Goal: Find specific page/section: Find specific page/section

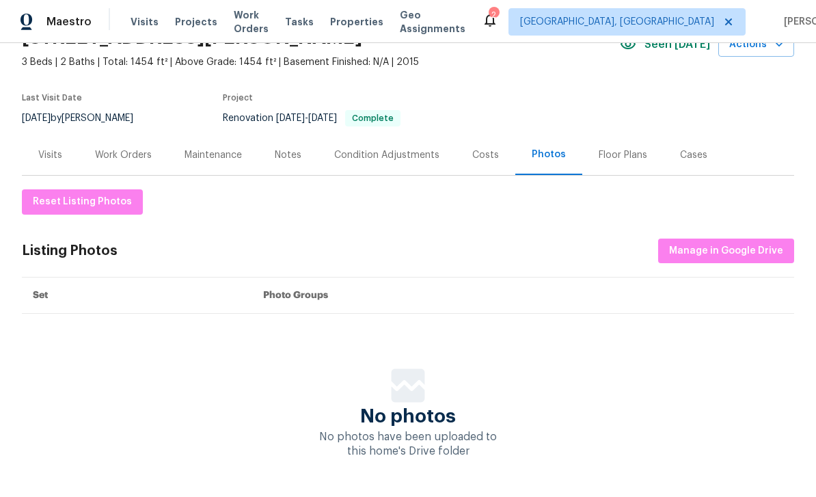
scroll to position [72, 0]
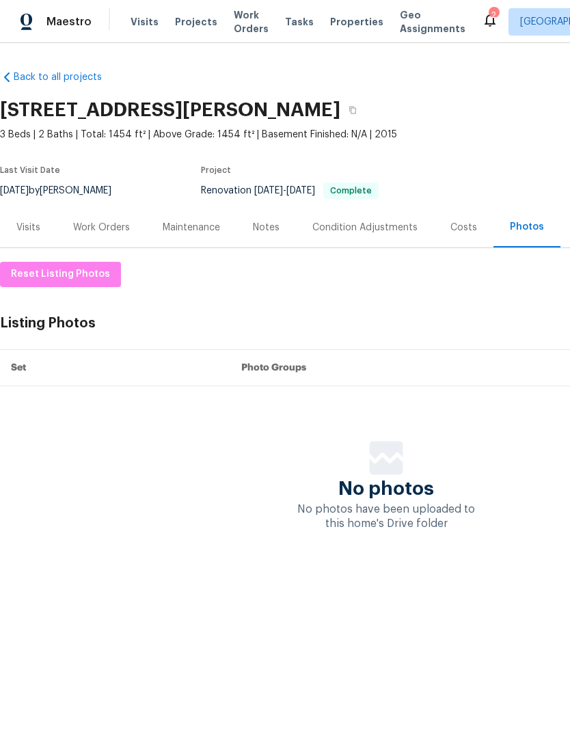
click at [337, 25] on span "Properties" at bounding box center [356, 22] width 53 height 14
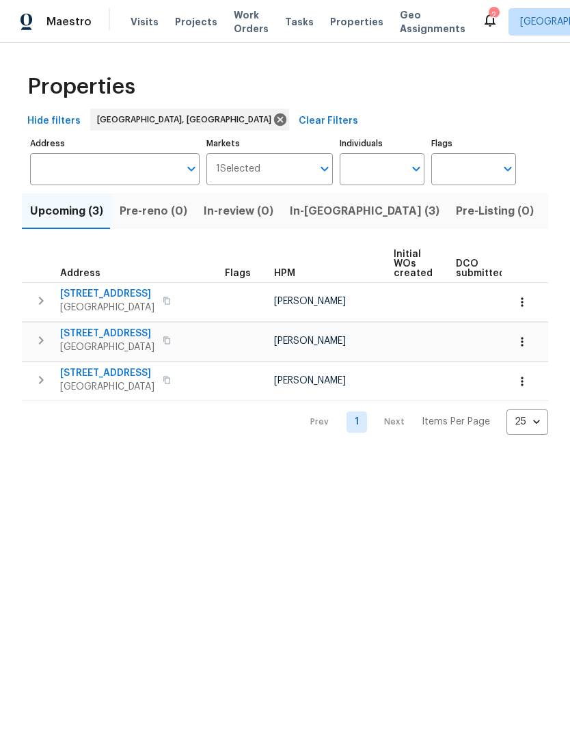
click at [456, 219] on span "Pre-Listing (0)" at bounding box center [495, 211] width 78 height 19
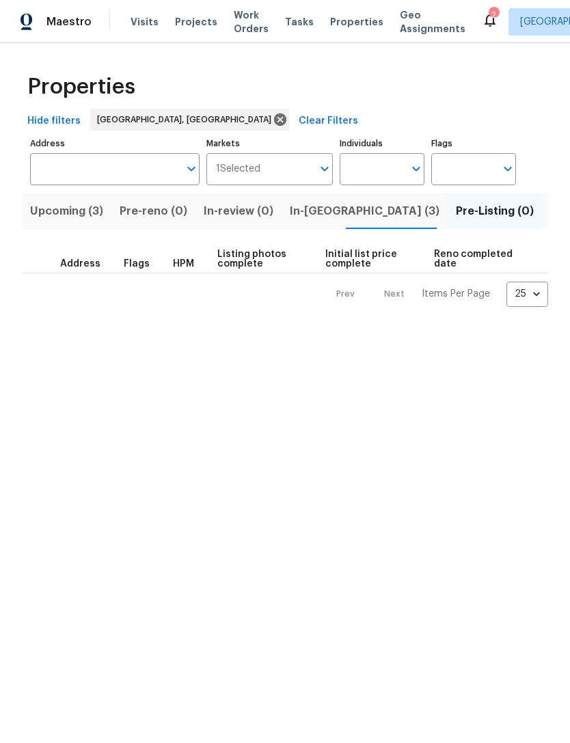
click at [550, 208] on span "Listed (24)" at bounding box center [579, 211] width 59 height 19
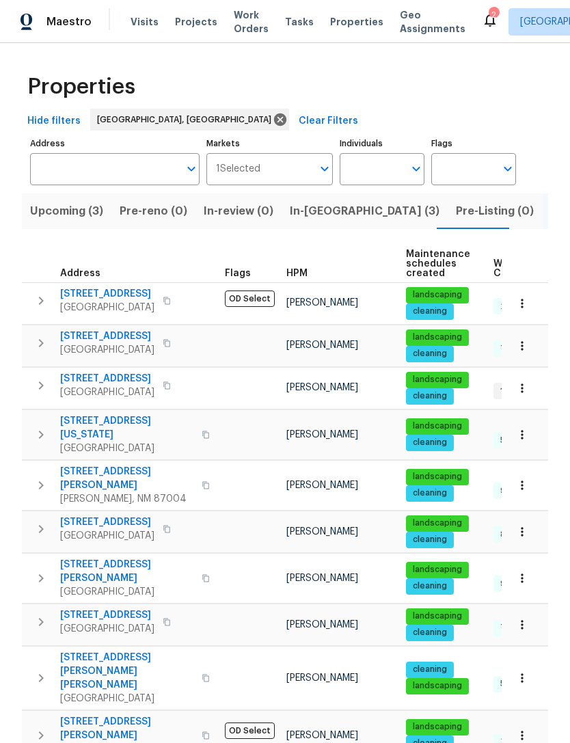
click at [401, 170] on input "Individuals" at bounding box center [372, 169] width 64 height 32
type input "Michael durham"
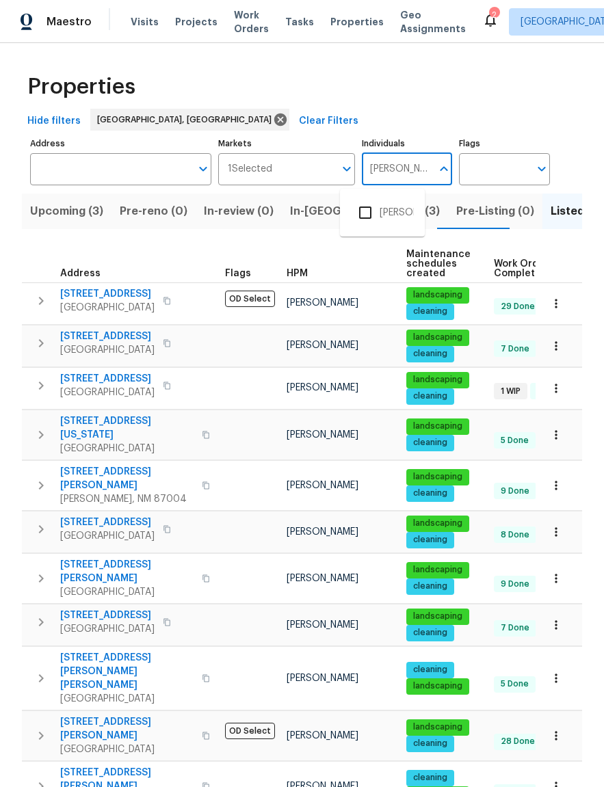
click at [374, 210] on input "checkbox" at bounding box center [365, 212] width 29 height 29
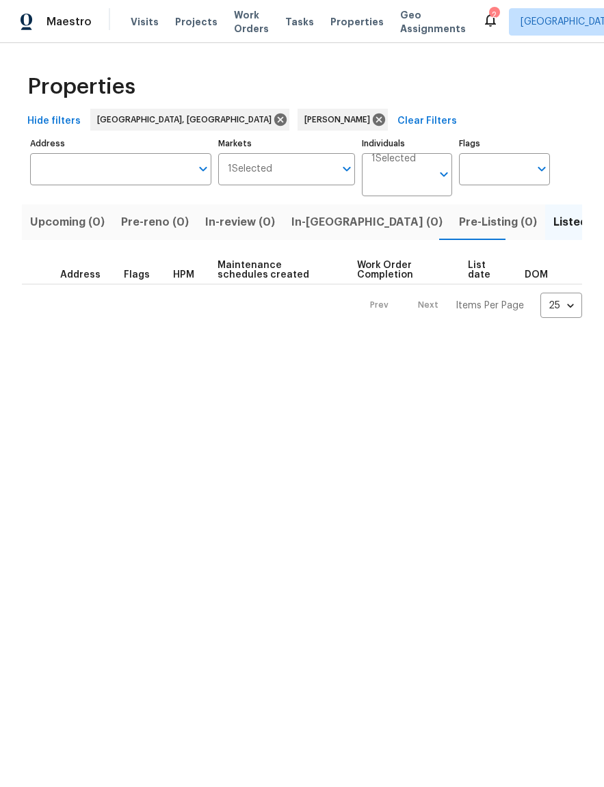
click at [332, 172] on input "Markets" at bounding box center [303, 169] width 62 height 32
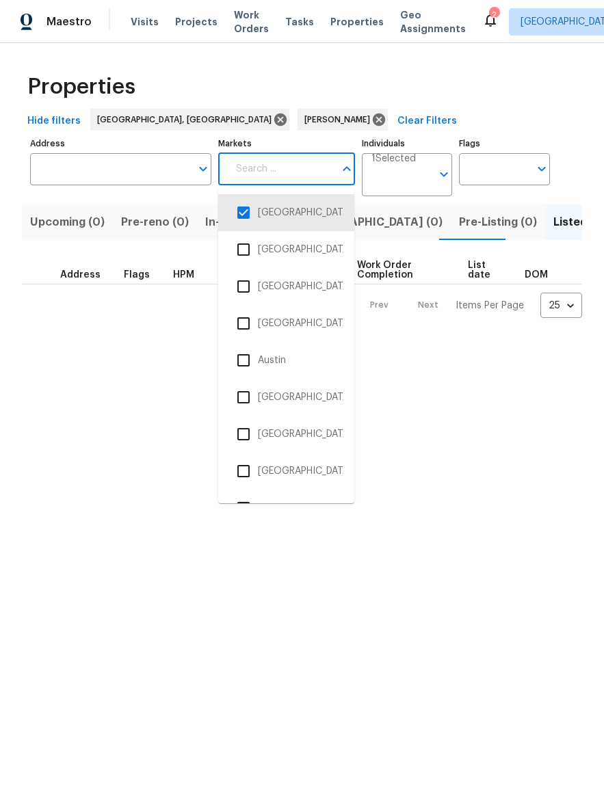
click at [271, 219] on li "[GEOGRAPHIC_DATA], [GEOGRAPHIC_DATA]" at bounding box center [286, 212] width 114 height 29
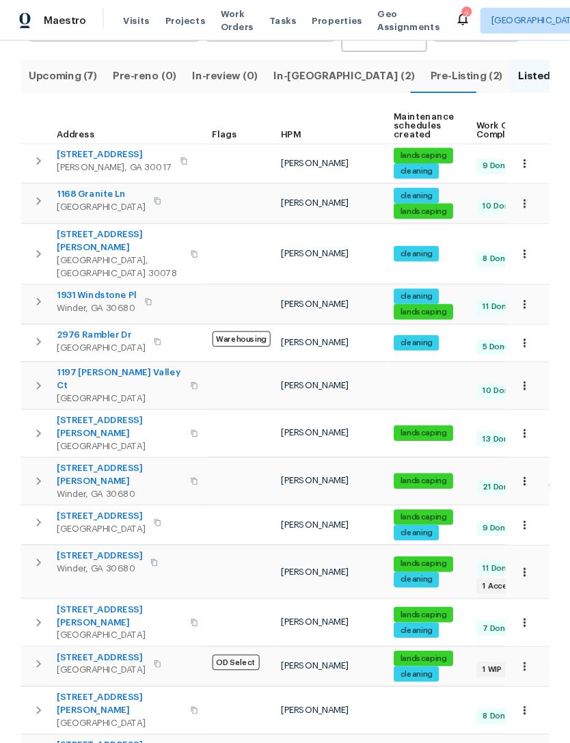
scroll to position [141, 0]
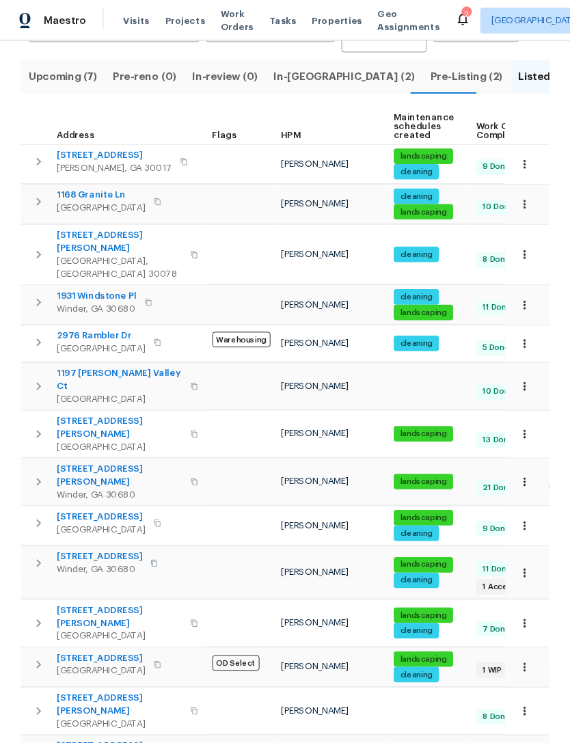
scroll to position [0, 0]
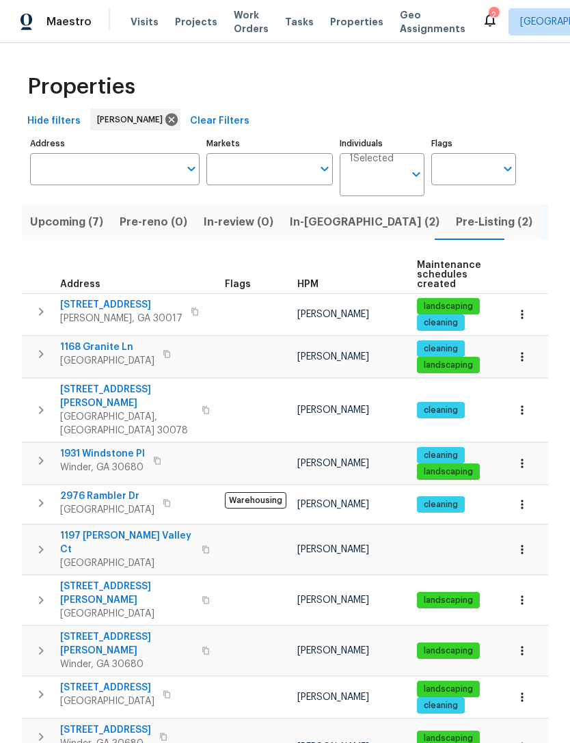
click at [321, 223] on span "In-reno (2)" at bounding box center [365, 222] width 150 height 19
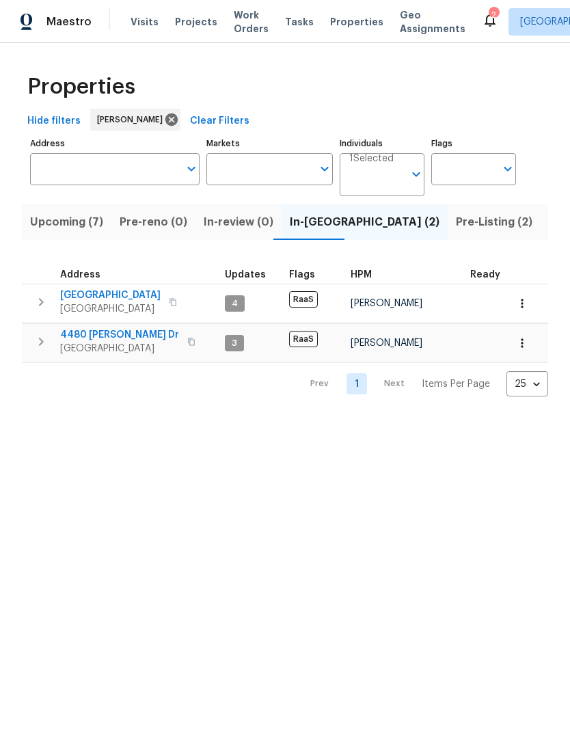
click at [456, 222] on span "Pre-Listing (2)" at bounding box center [494, 222] width 77 height 19
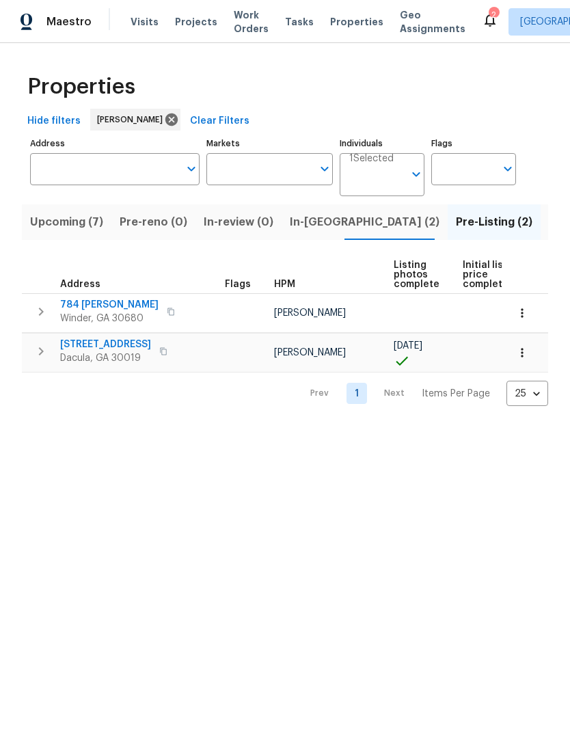
click at [69, 301] on span "784 Morris Ln" at bounding box center [109, 305] width 98 height 14
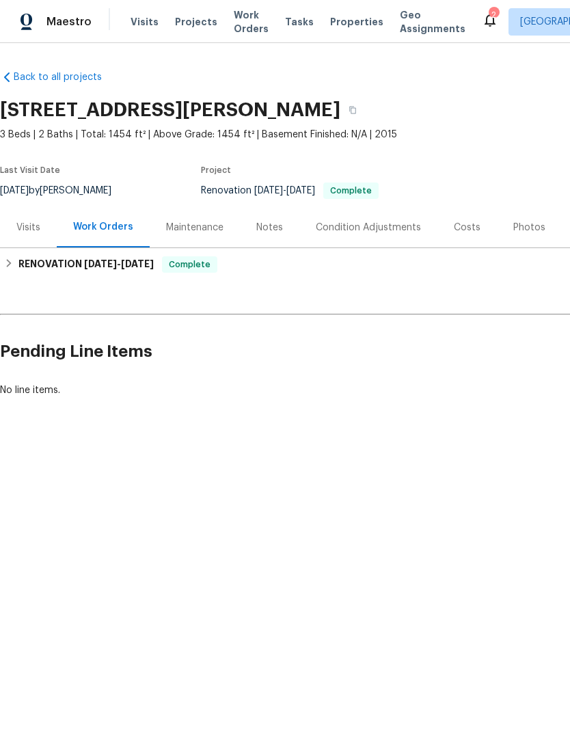
click at [458, 228] on div "Costs" at bounding box center [467, 228] width 27 height 14
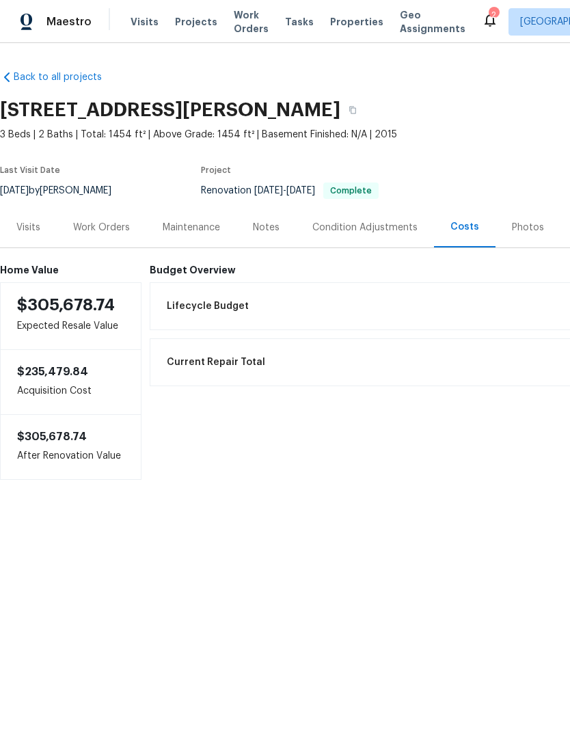
click at [531, 221] on div "Photos" at bounding box center [528, 228] width 32 height 14
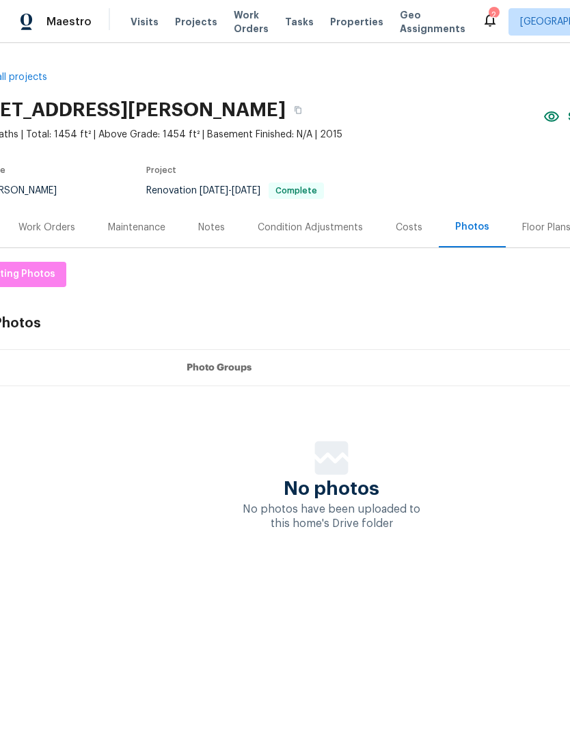
scroll to position [0, 52]
